Goal: Task Accomplishment & Management: Manage account settings

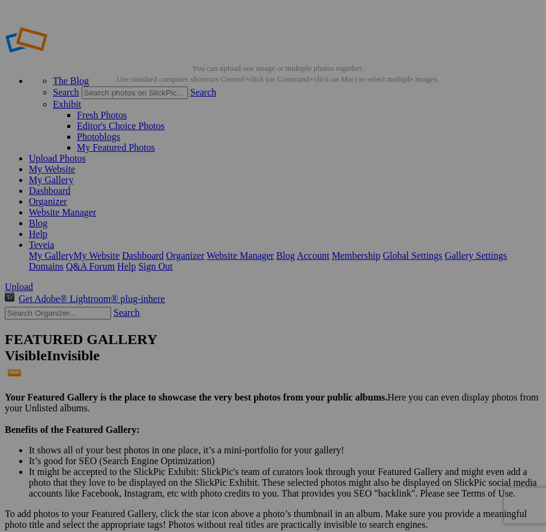
click at [96, 207] on link "Website Manager" at bounding box center [62, 212] width 67 height 10
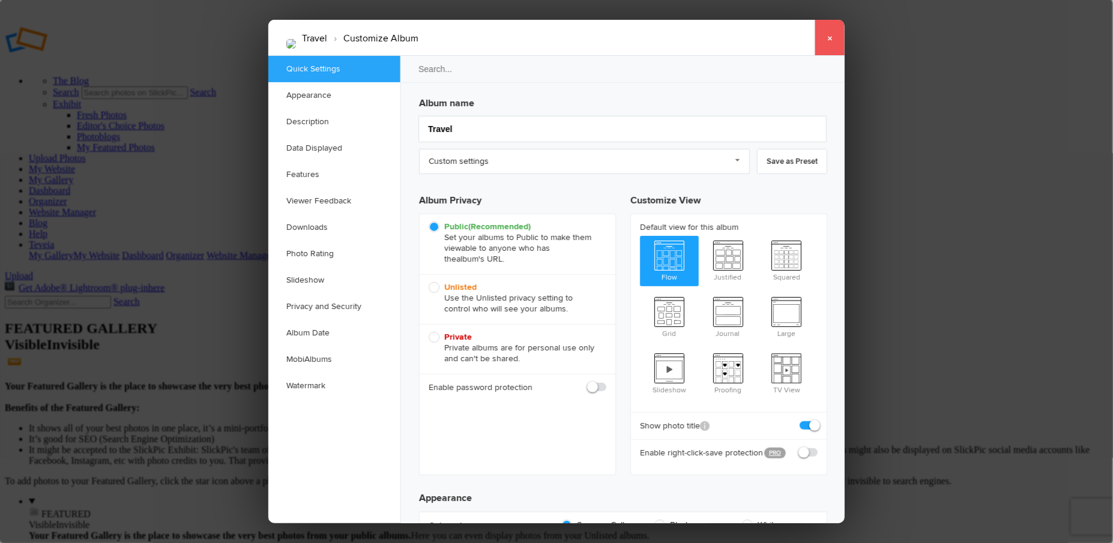
click at [545, 38] on link "×" at bounding box center [830, 38] width 30 height 36
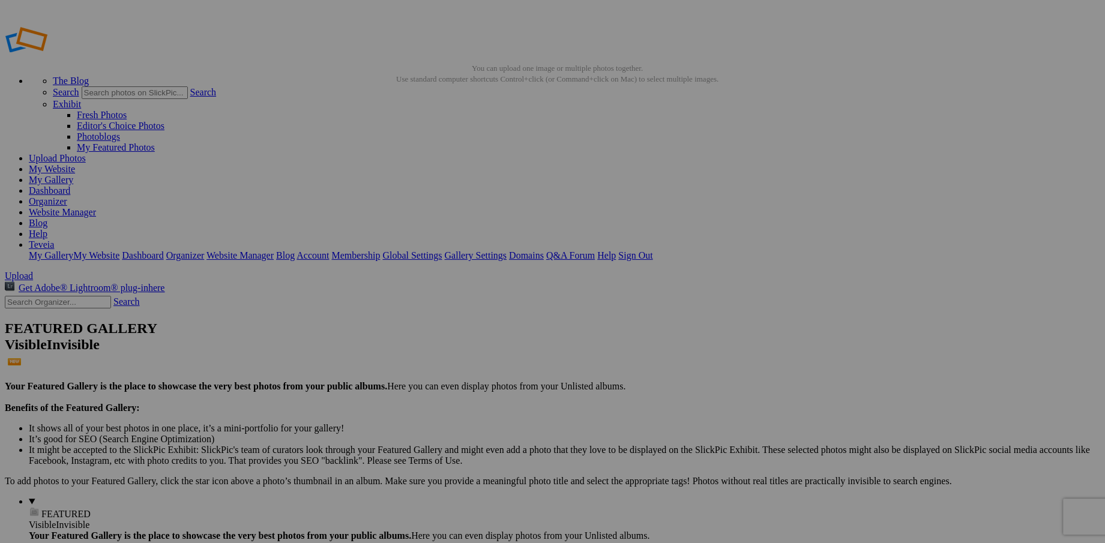
click at [70, 185] on link "Dashboard" at bounding box center [49, 190] width 41 height 10
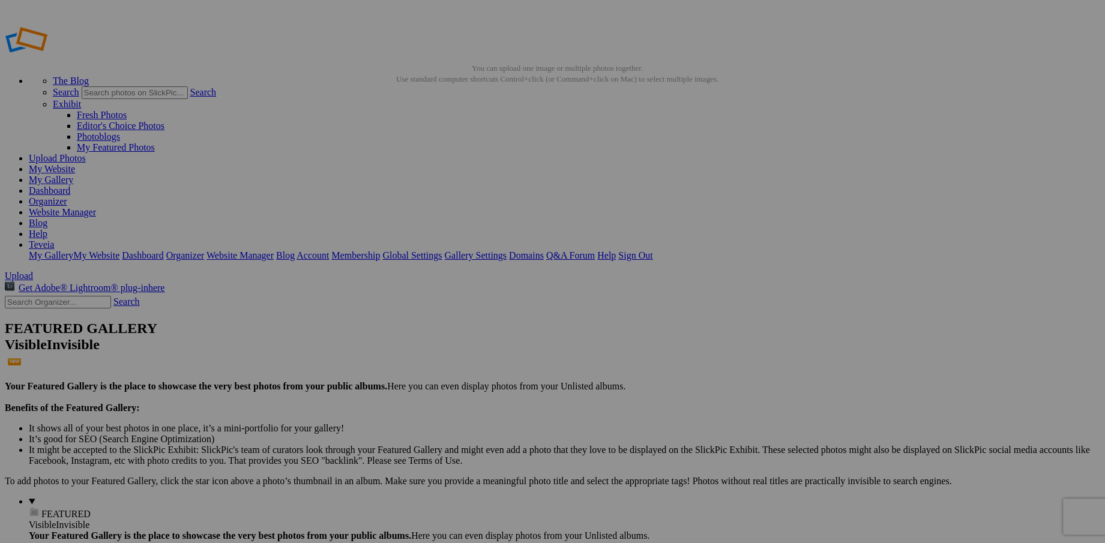
click at [75, 164] on link "My Website" at bounding box center [52, 169] width 46 height 10
click at [96, 207] on link "Website Manager" at bounding box center [62, 212] width 67 height 10
